Goal: Task Accomplishment & Management: Use online tool/utility

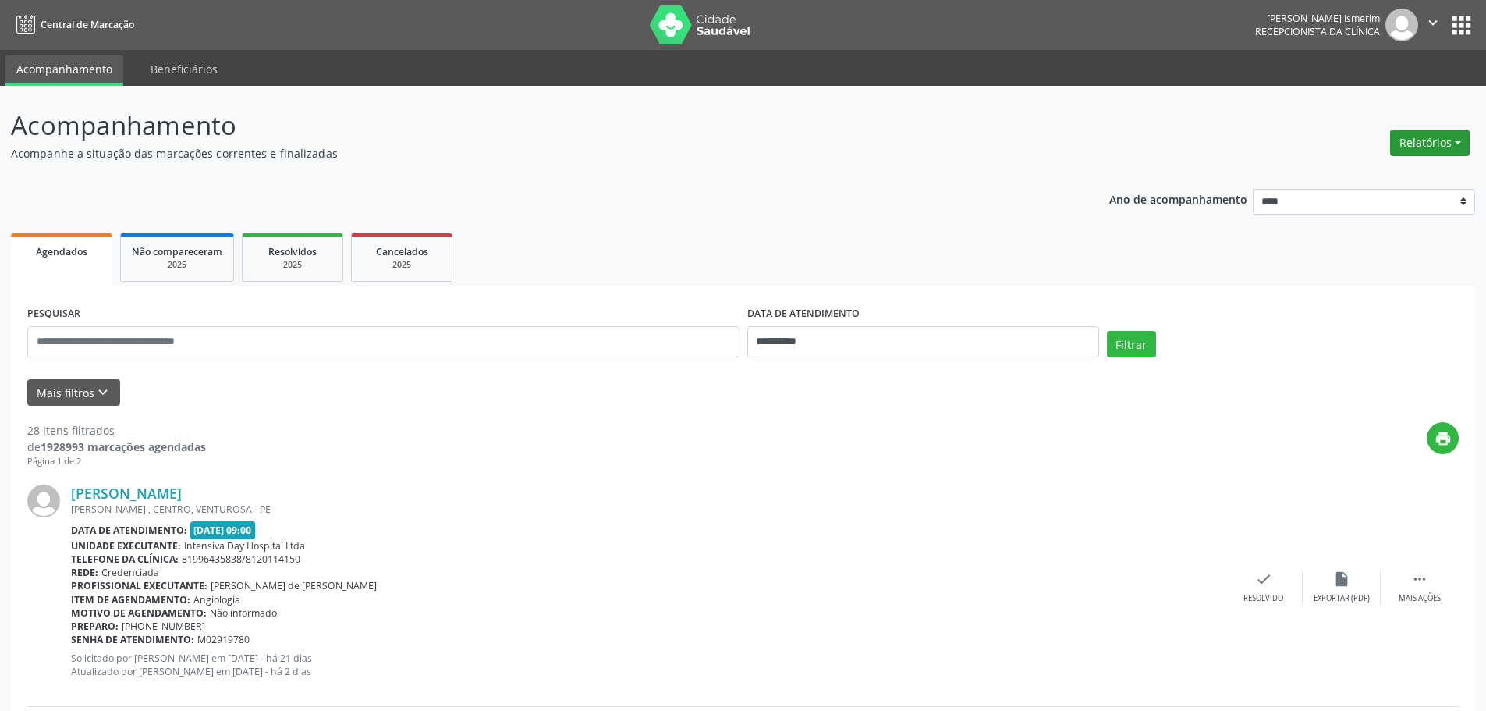
click at [1410, 134] on button "Relatórios" at bounding box center [1430, 142] width 80 height 27
click at [1369, 166] on link "Agendamentos" at bounding box center [1387, 176] width 168 height 22
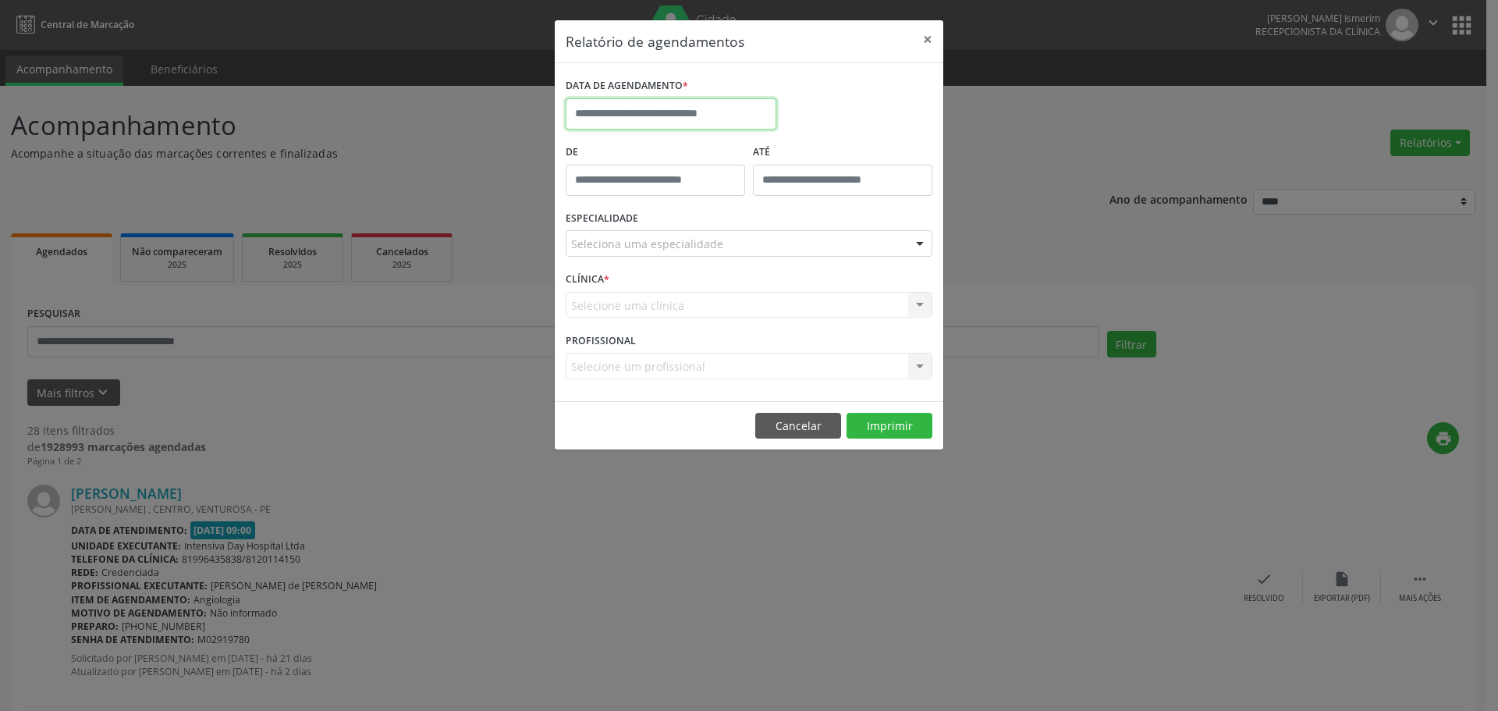
click at [701, 111] on input "text" at bounding box center [671, 113] width 211 height 31
click at [751, 283] on span "26" at bounding box center [754, 289] width 30 height 30
type input "**********"
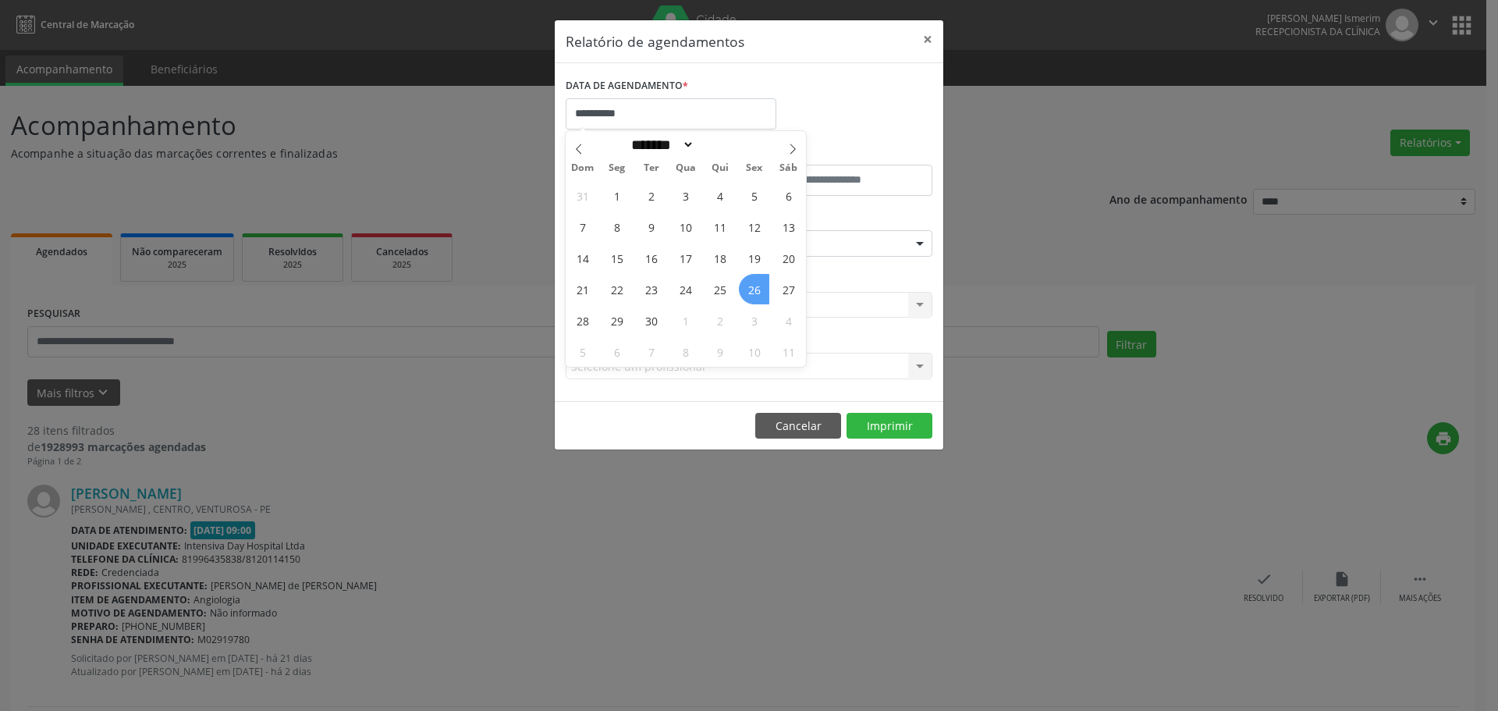
click at [750, 283] on span "26" at bounding box center [754, 289] width 30 height 30
click at [764, 231] on div "Seleciona uma especialidade" at bounding box center [749, 243] width 367 height 27
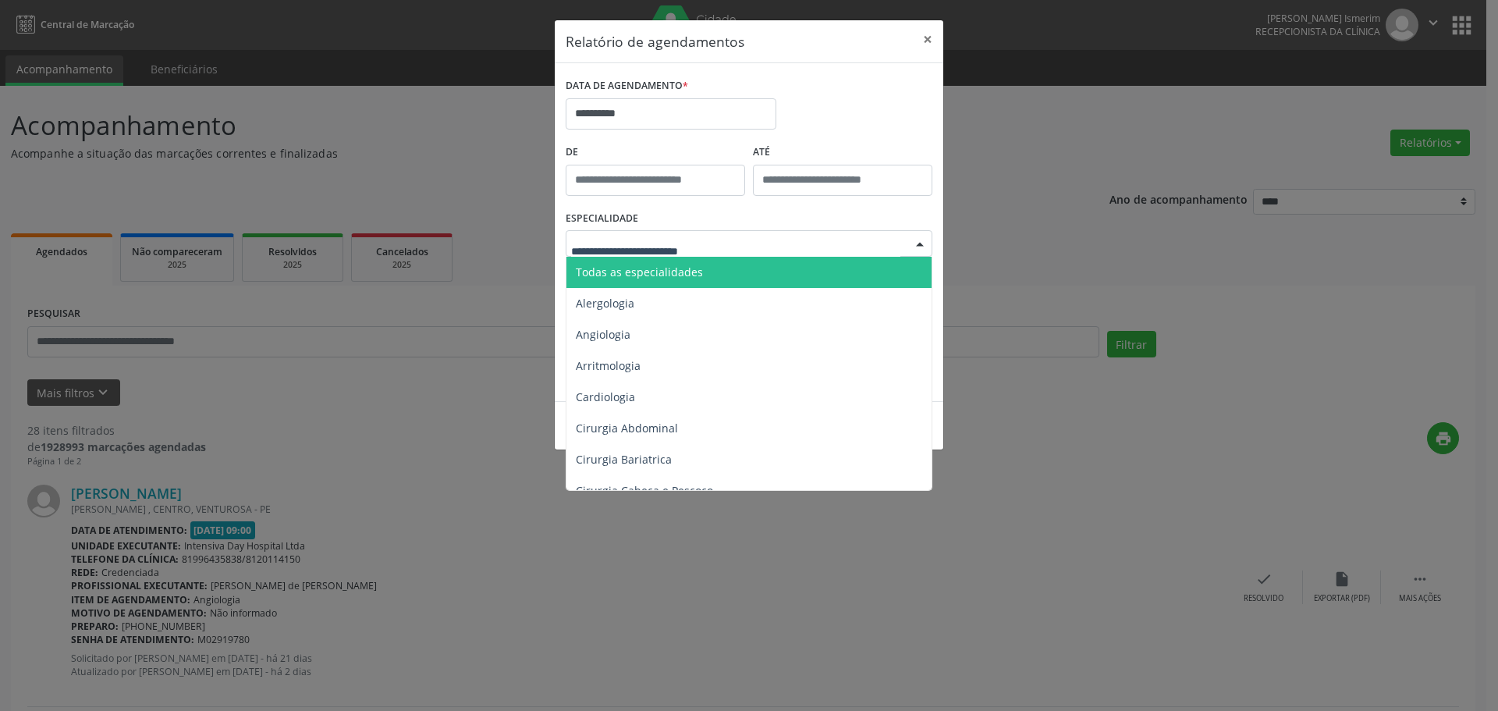
click at [743, 268] on span "Todas as especialidades" at bounding box center [749, 272] width 367 height 31
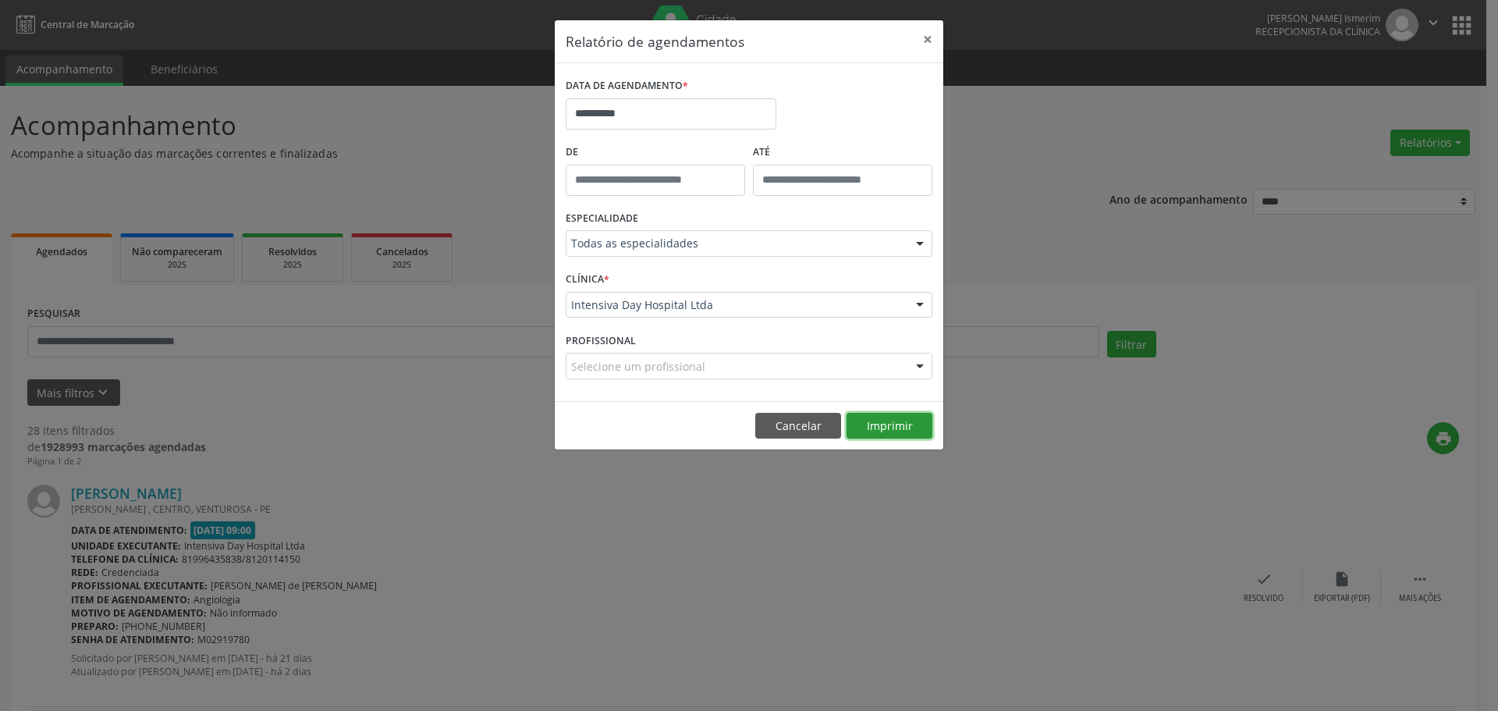
click at [869, 424] on button "Imprimir" at bounding box center [889, 426] width 86 height 27
